Goal: Task Accomplishment & Management: Manage account settings

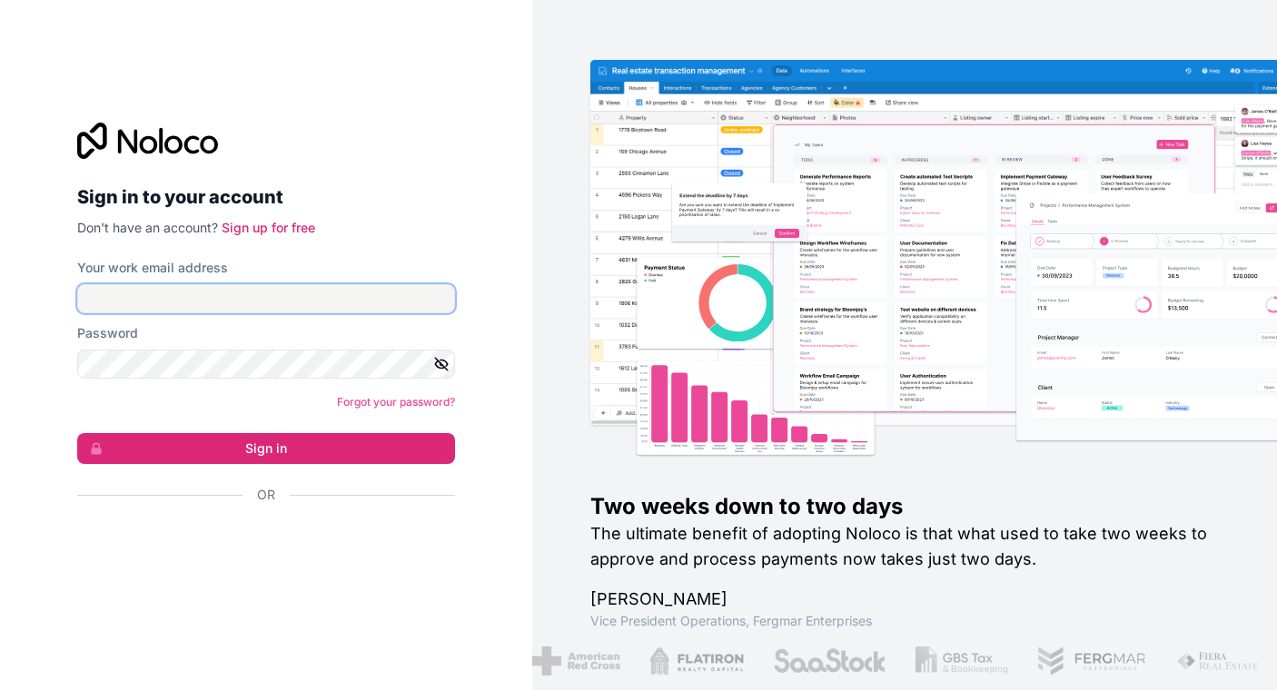
click at [159, 297] on input "Your work email address" at bounding box center [266, 298] width 378 height 29
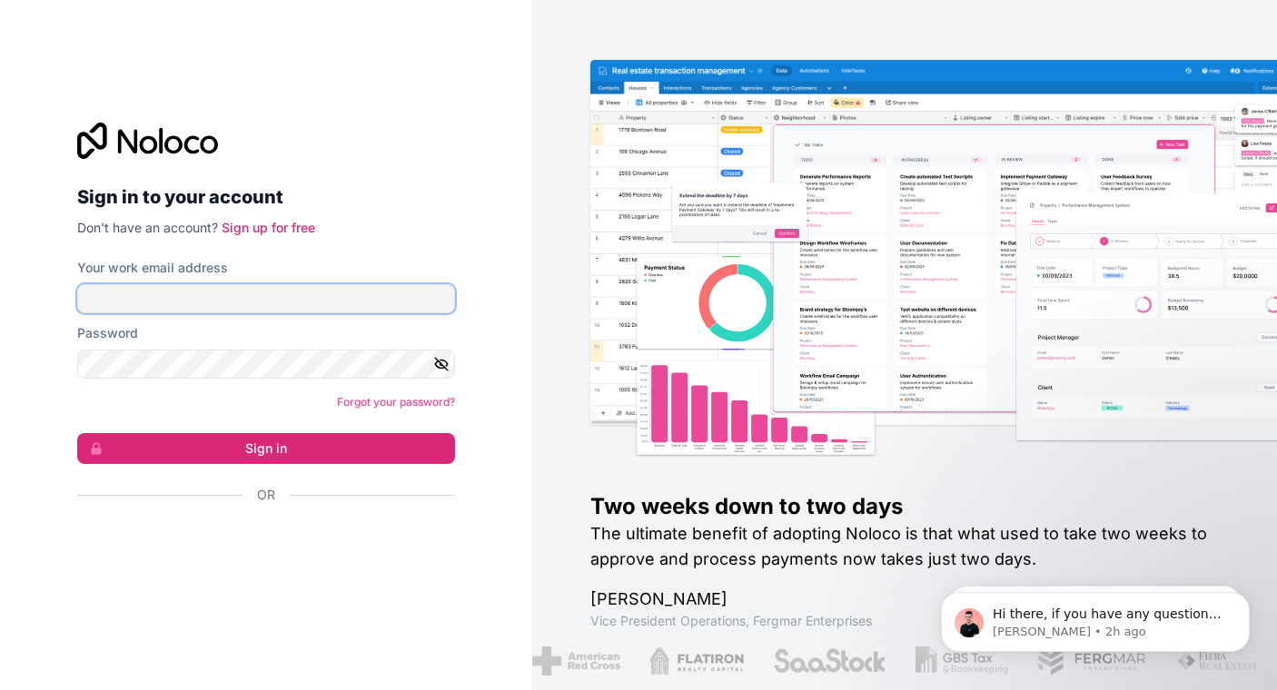
type input "[EMAIL_ADDRESS][PERSON_NAME][DOMAIN_NAME]"
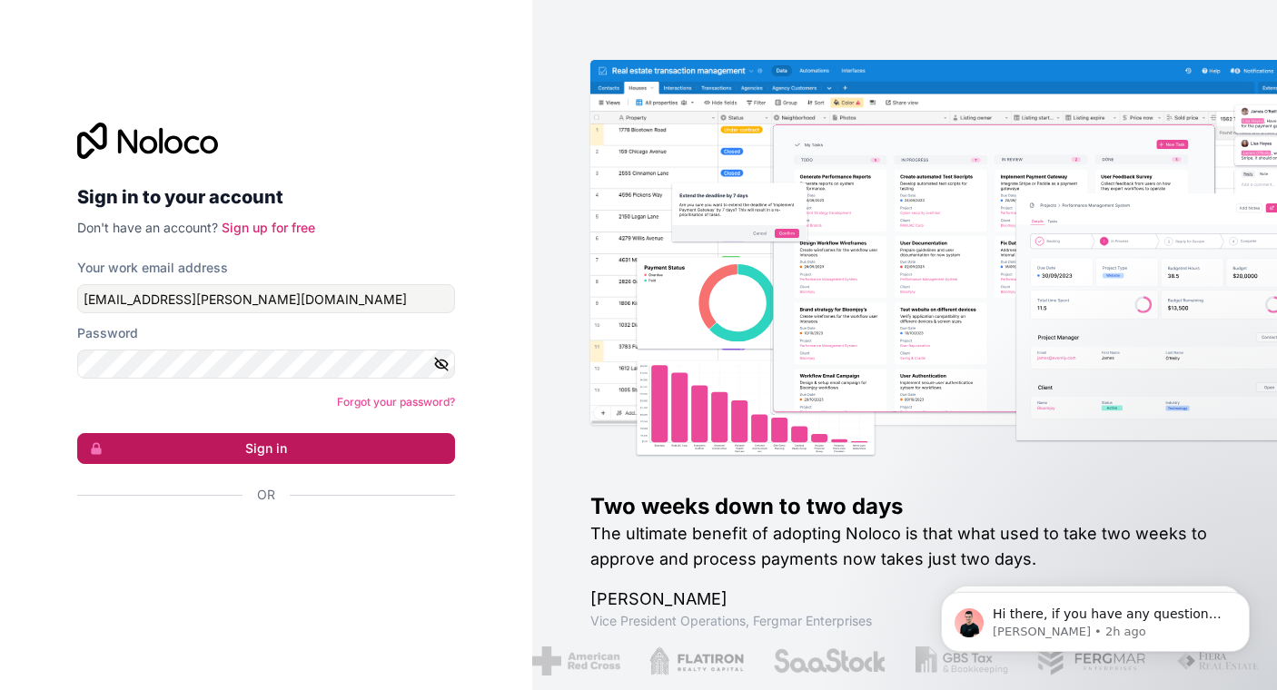
click at [188, 453] on button "Sign in" at bounding box center [266, 448] width 378 height 31
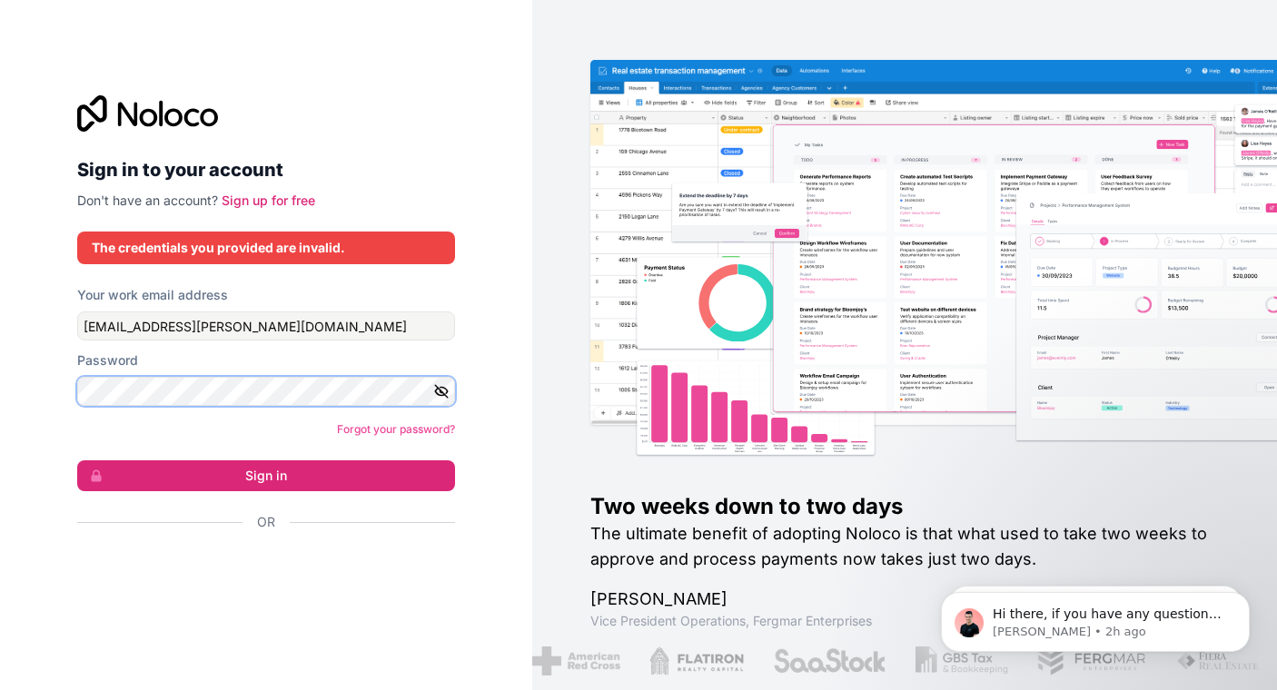
click at [35, 390] on div "Sign in to your account Don't have an account? Sign up for free The credentials…" at bounding box center [266, 345] width 532 height 690
click at [436, 392] on icon "button" at bounding box center [441, 391] width 13 height 8
click at [367, 428] on link "Forgot your password?" at bounding box center [396, 429] width 118 height 14
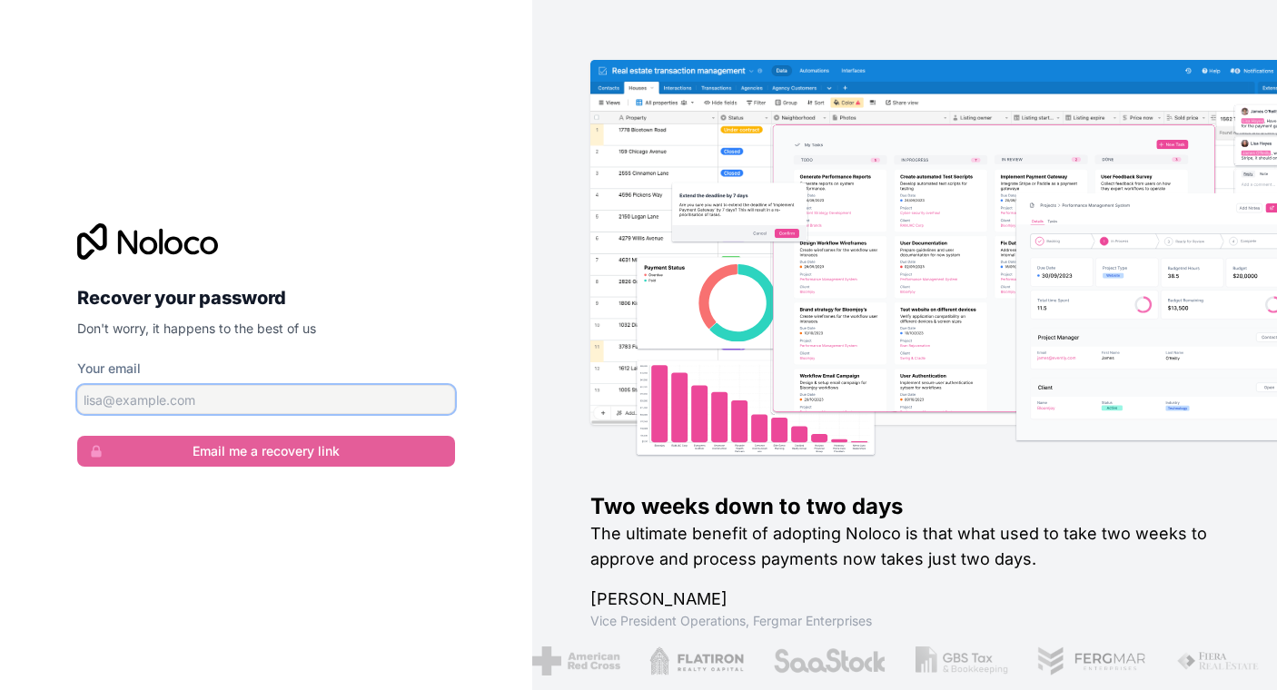
click at [222, 398] on input "Your email" at bounding box center [266, 399] width 378 height 29
type input "[EMAIL_ADDRESS][PERSON_NAME][DOMAIN_NAME]"
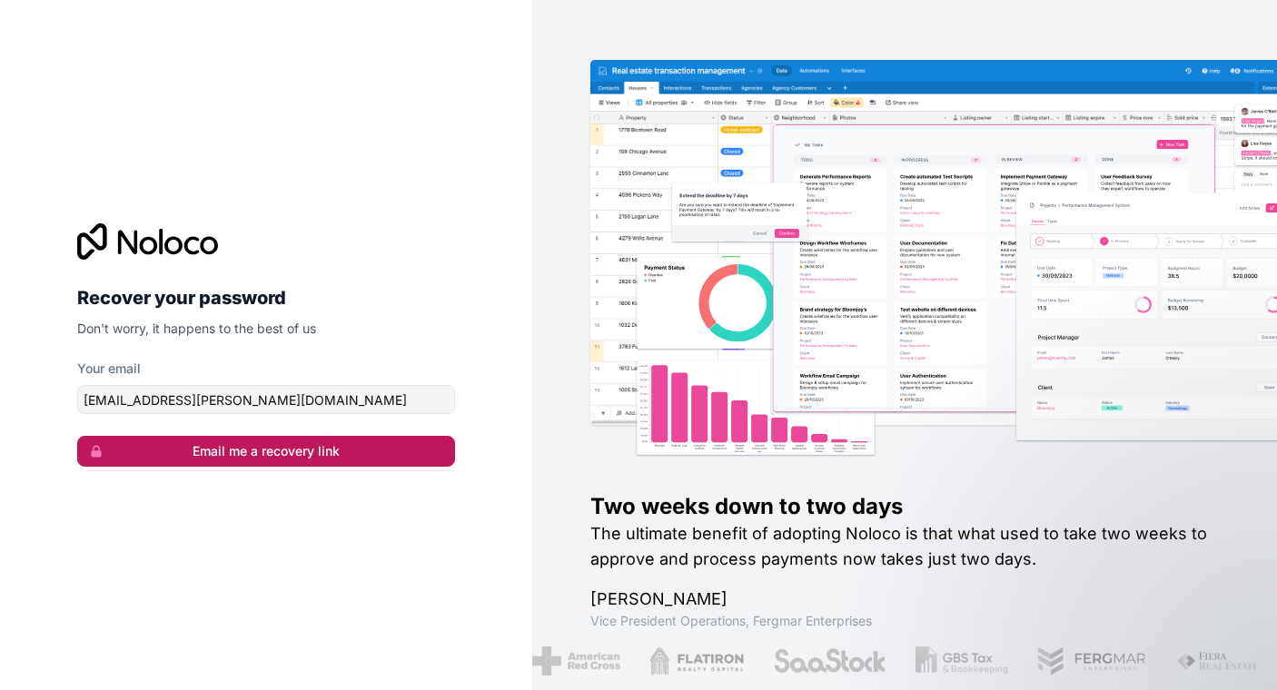
click at [153, 445] on button "Email me a recovery link" at bounding box center [266, 451] width 378 height 31
